Goal: Find specific page/section: Find specific page/section

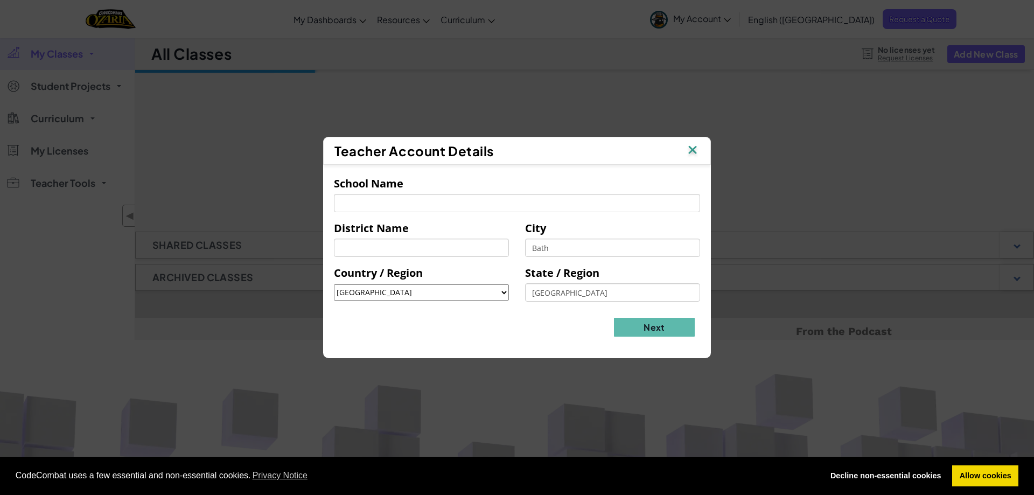
select select "[GEOGRAPHIC_DATA]"
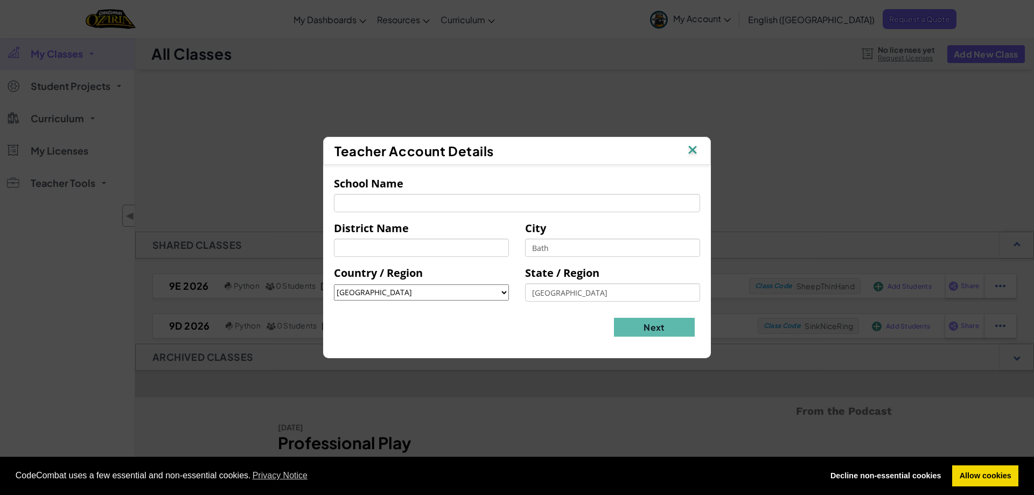
click at [698, 151] on img at bounding box center [693, 151] width 14 height 16
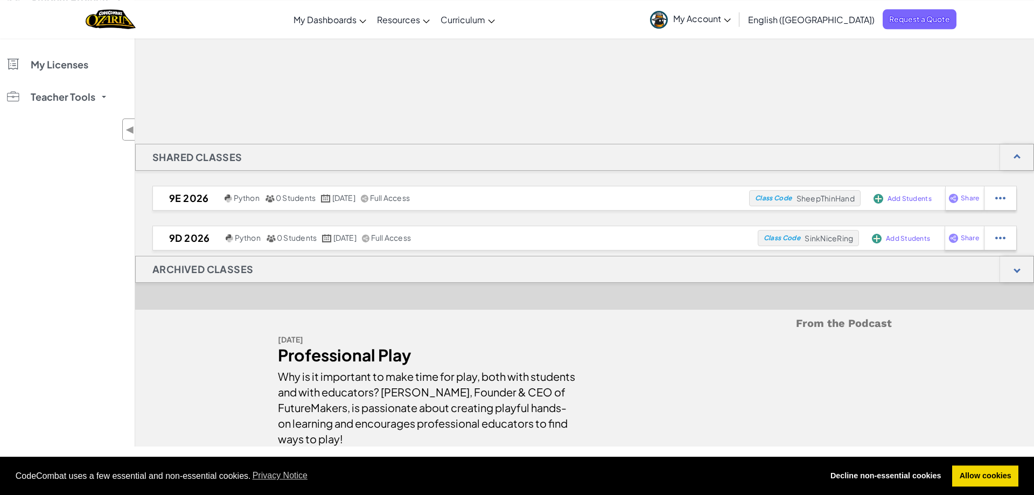
scroll to position [110, 0]
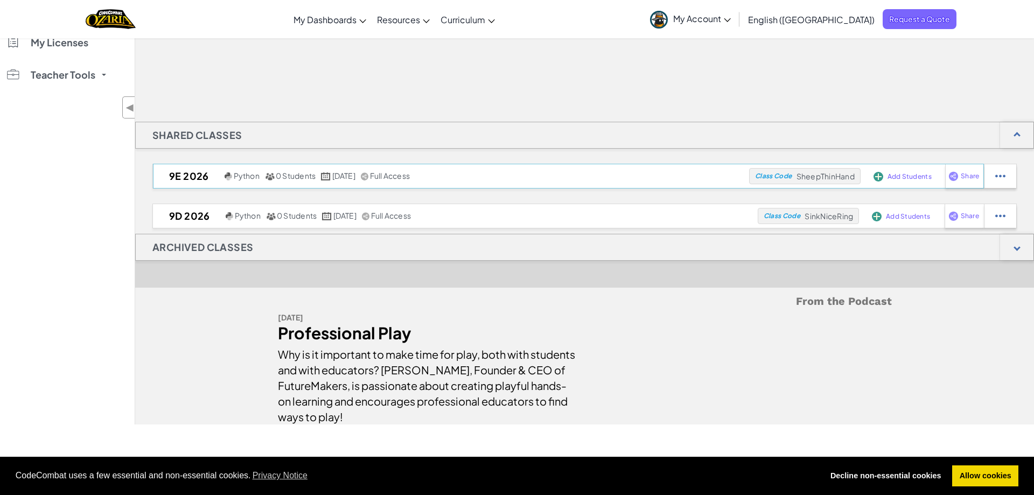
click at [256, 185] on div "9E 2026 Python 0 Students [DATE] Full Access Class Code SheepThinHand Add Stude…" at bounding box center [568, 176] width 831 height 25
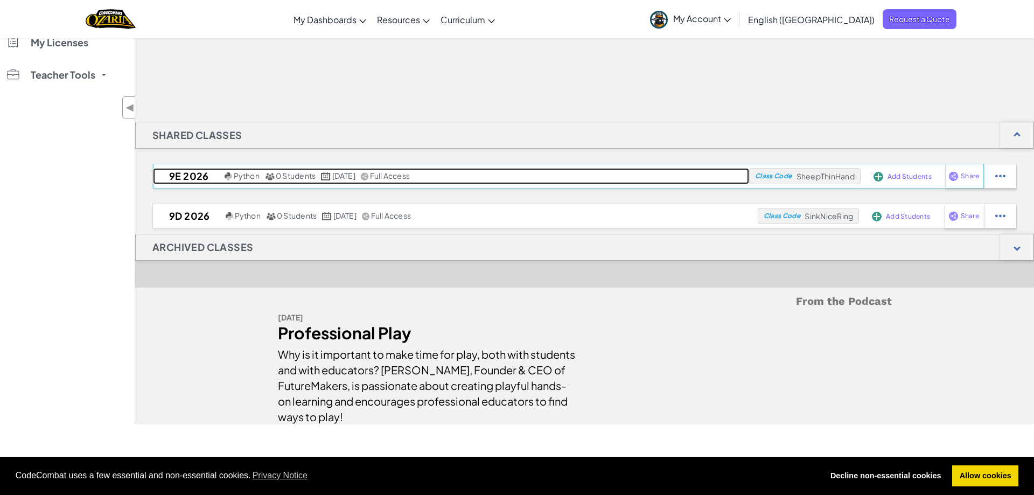
click at [177, 178] on h2 "9E 2026" at bounding box center [187, 176] width 69 height 16
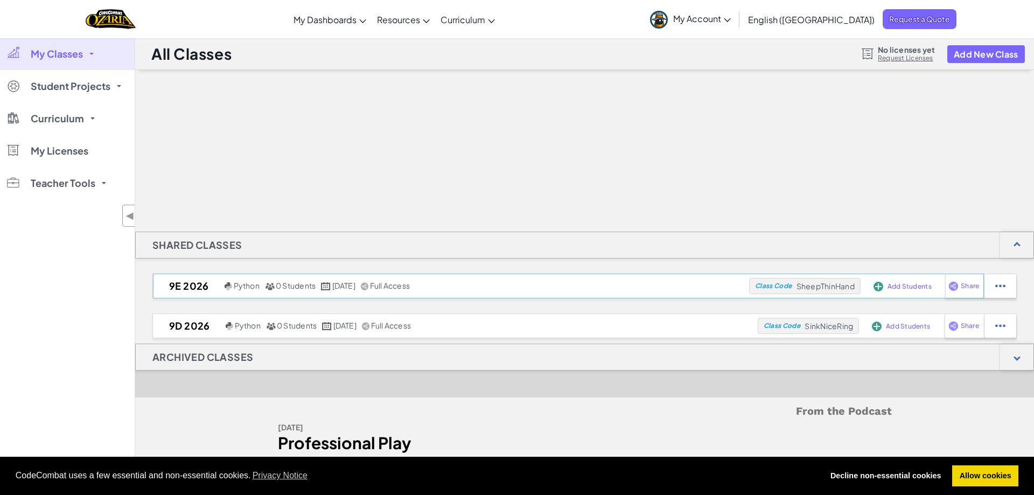
click at [827, 285] on span "SheepThinHand" at bounding box center [826, 286] width 58 height 10
click at [916, 479] on link "Decline non-essential cookies" at bounding box center [885, 476] width 125 height 22
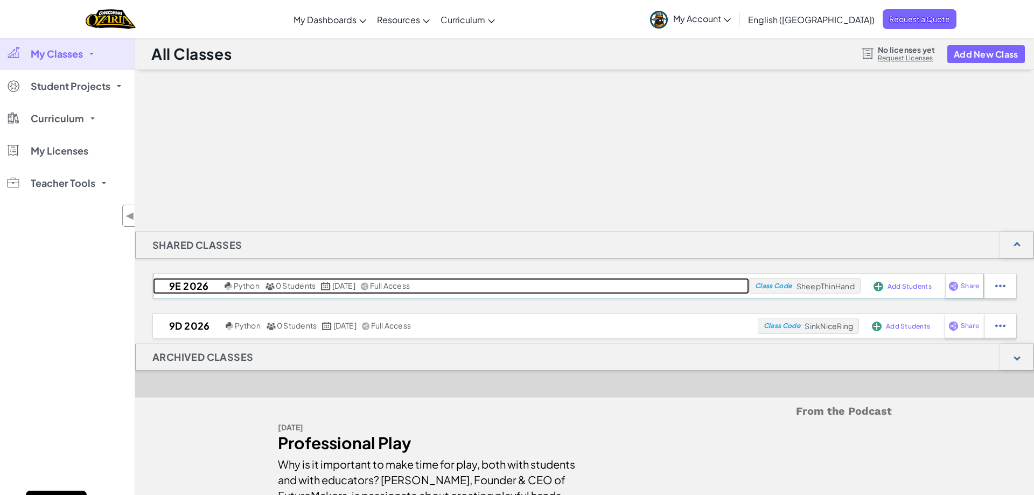
click at [355, 285] on span "[DATE]" at bounding box center [343, 286] width 23 height 10
